Goal: Transaction & Acquisition: Purchase product/service

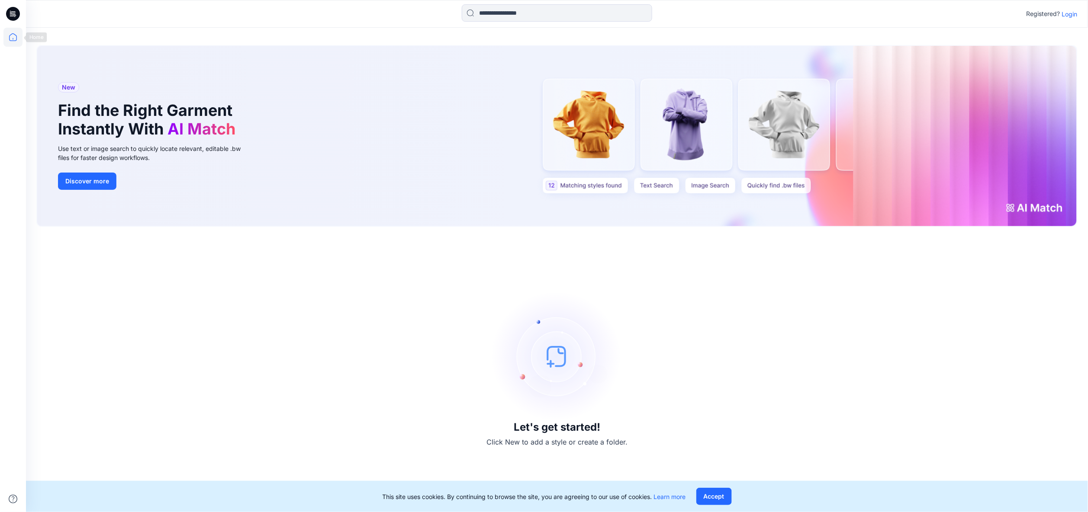
drag, startPoint x: 15, startPoint y: 39, endPoint x: 23, endPoint y: 40, distance: 8.3
click at [15, 39] on icon at bounding box center [12, 37] width 19 height 19
drag, startPoint x: 1072, startPoint y: 14, endPoint x: 1065, endPoint y: 17, distance: 7.6
click at [1072, 14] on p "Login" at bounding box center [1070, 14] width 16 height 9
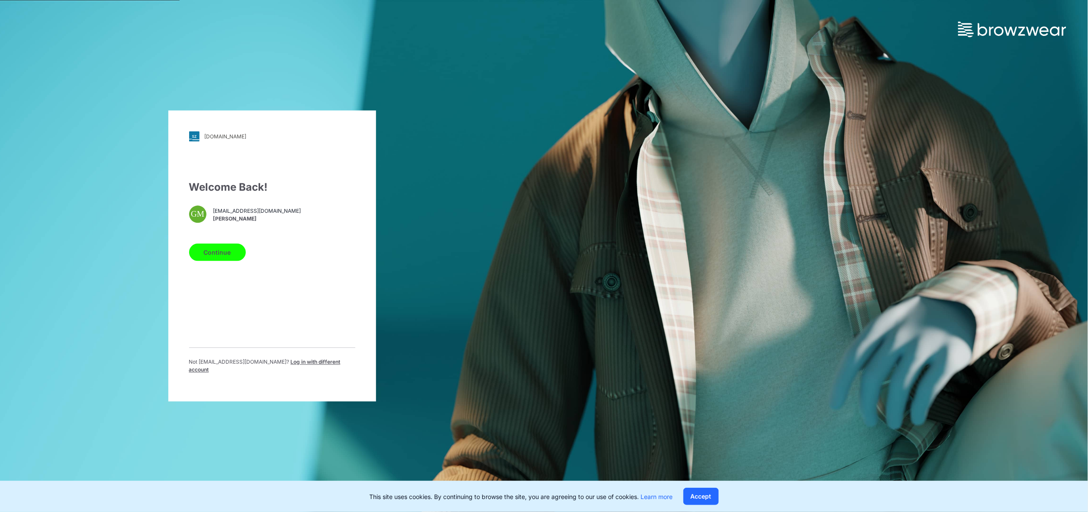
click at [228, 256] on button "Continue" at bounding box center [217, 252] width 57 height 17
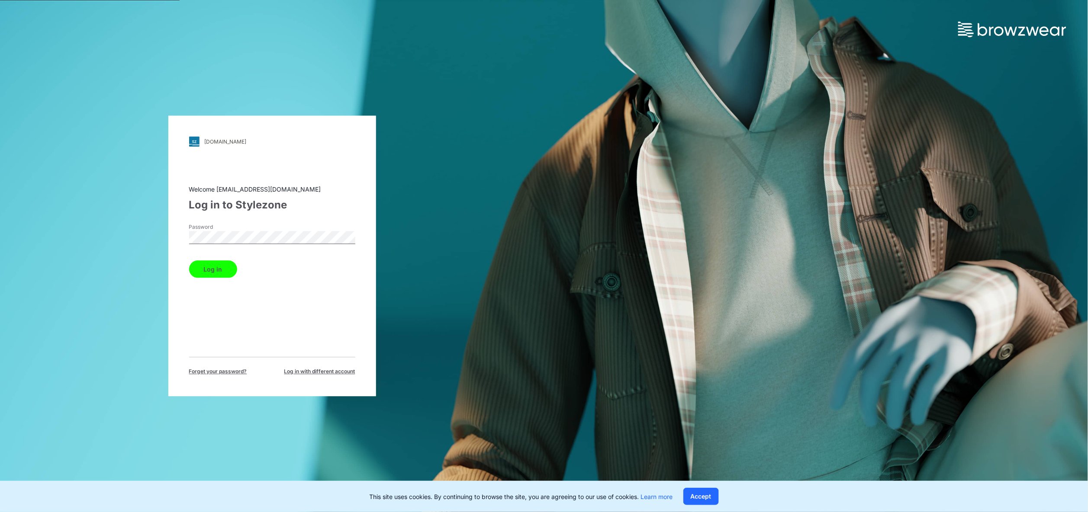
click at [189, 261] on button "Log in" at bounding box center [213, 269] width 48 height 17
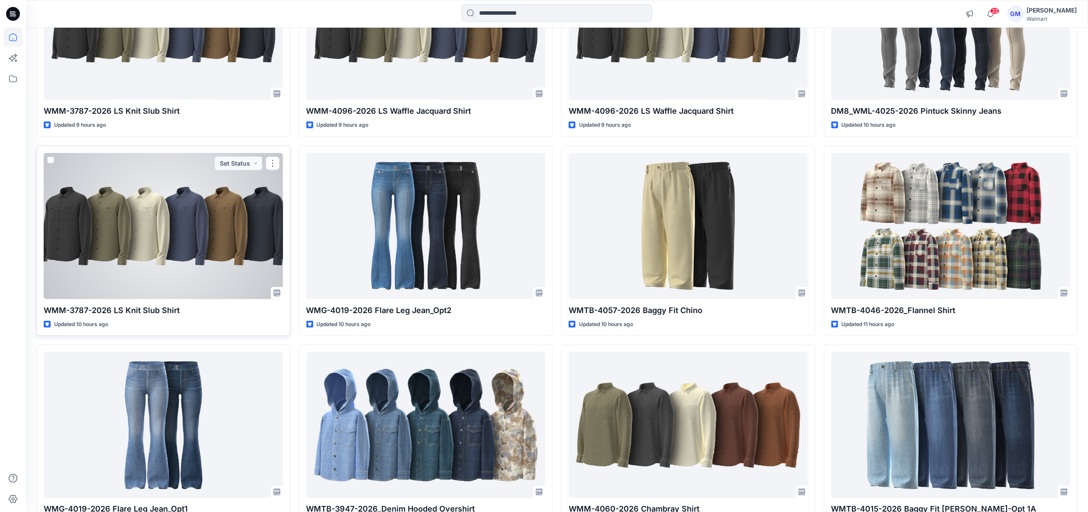
scroll to position [396, 0]
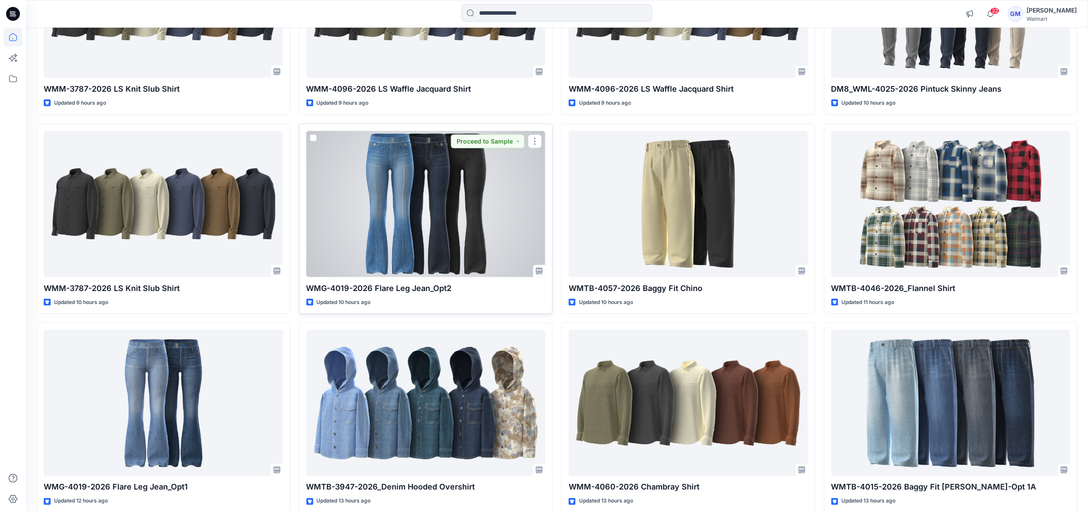
click at [391, 216] on div at bounding box center [425, 204] width 239 height 146
